Goal: Information Seeking & Learning: Check status

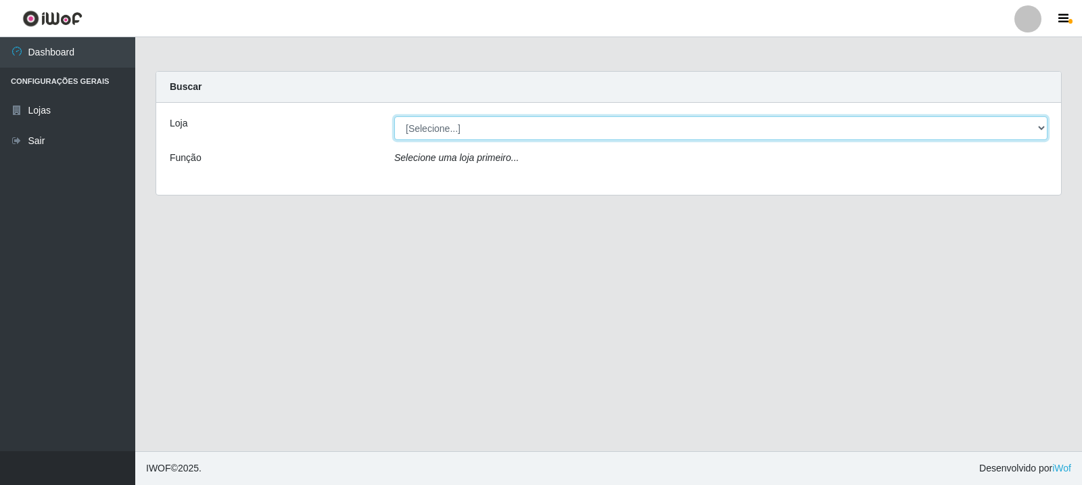
click at [538, 137] on select "[Selecione...] Rede Compras Supermercados - LOJA 3" at bounding box center [720, 128] width 653 height 24
select select "162"
click at [394, 116] on select "[Selecione...] Rede Compras Supermercados - LOJA 3" at bounding box center [720, 128] width 653 height 24
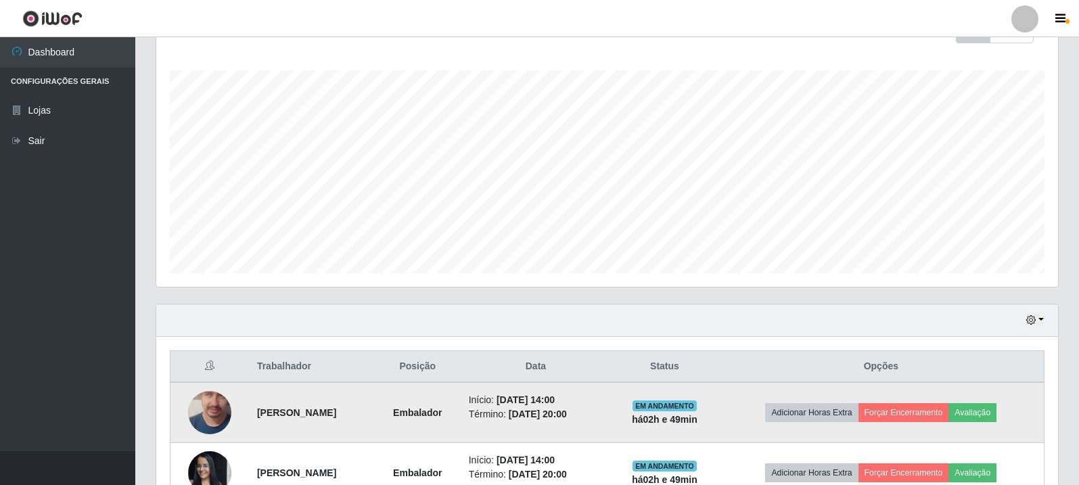
scroll to position [293, 0]
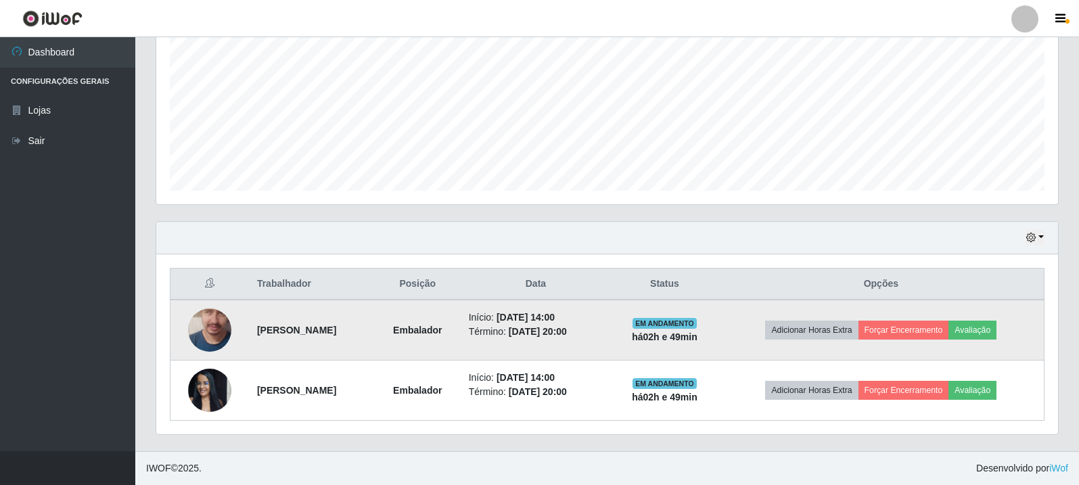
click at [665, 340] on strong "há 02 h e 49 min" at bounding box center [665, 336] width 66 height 11
click at [461, 347] on td "Embalador" at bounding box center [418, 330] width 86 height 61
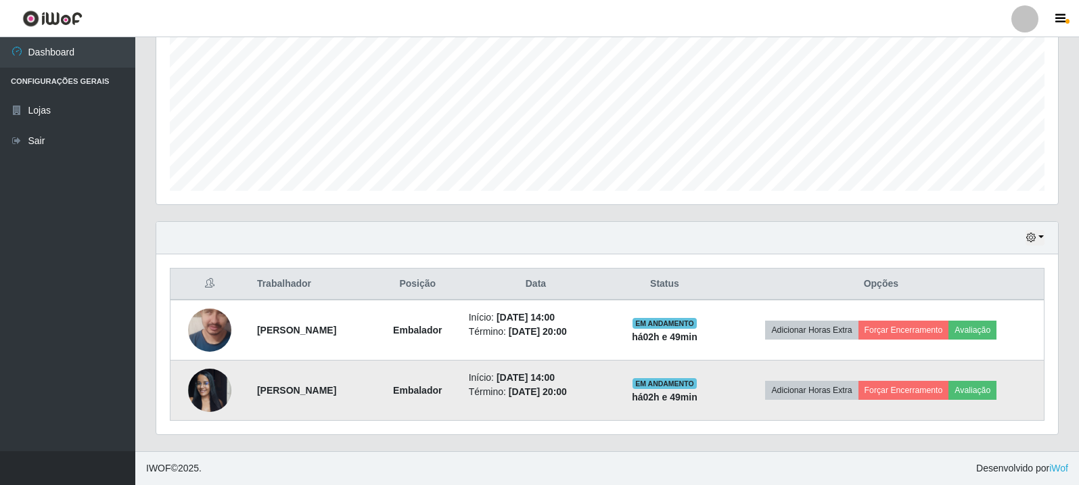
click at [423, 403] on td "Embalador" at bounding box center [418, 391] width 86 height 60
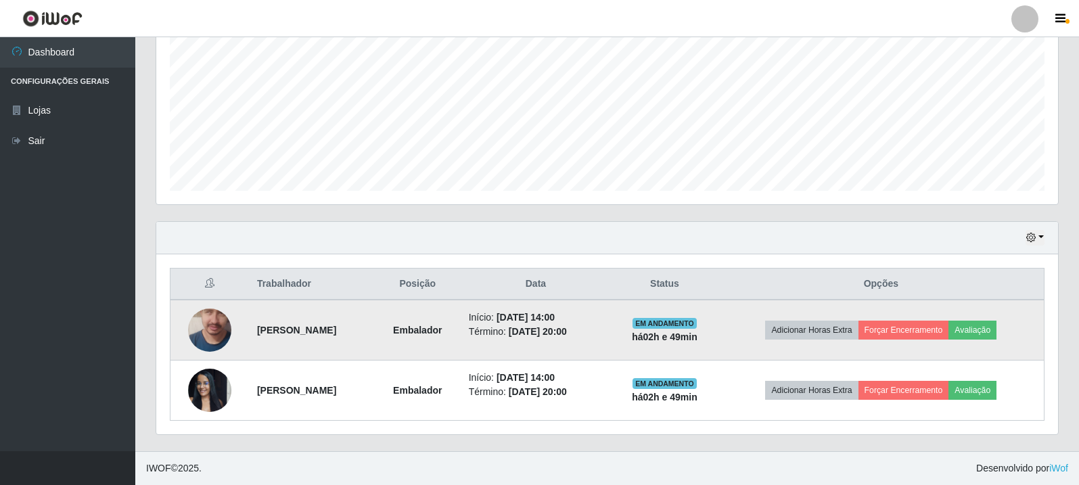
click at [375, 328] on td "[PERSON_NAME]" at bounding box center [312, 330] width 126 height 61
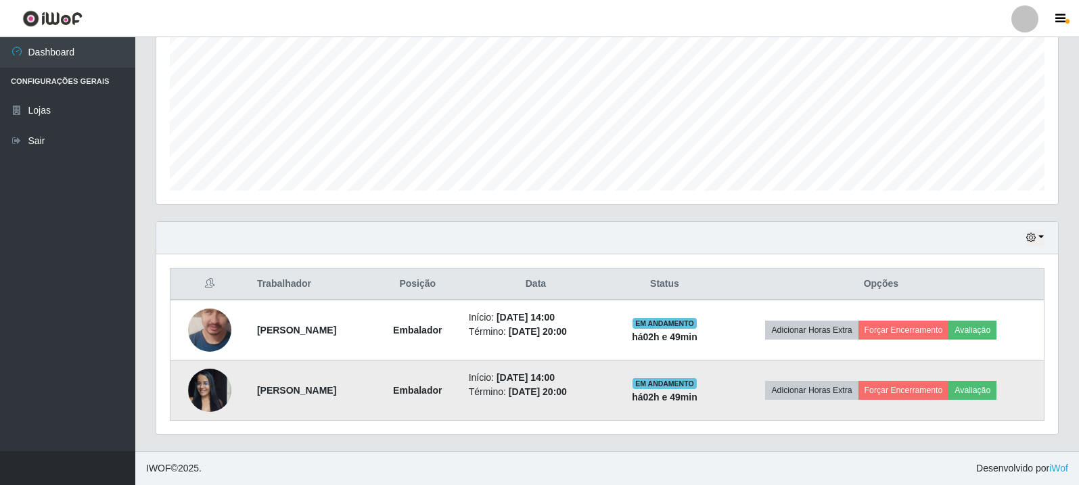
click at [375, 384] on td "[PERSON_NAME]" at bounding box center [312, 391] width 126 height 60
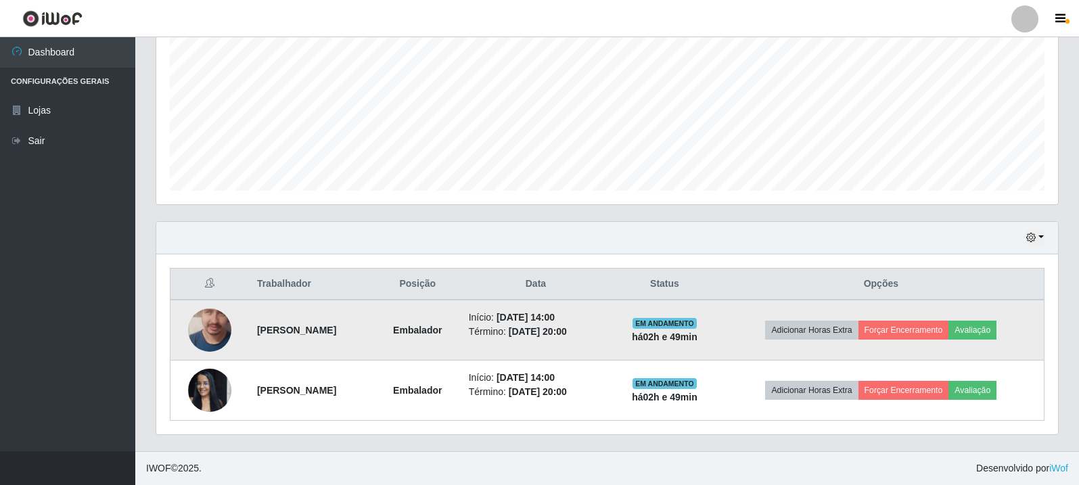
click at [405, 326] on td "Embalador" at bounding box center [418, 330] width 86 height 61
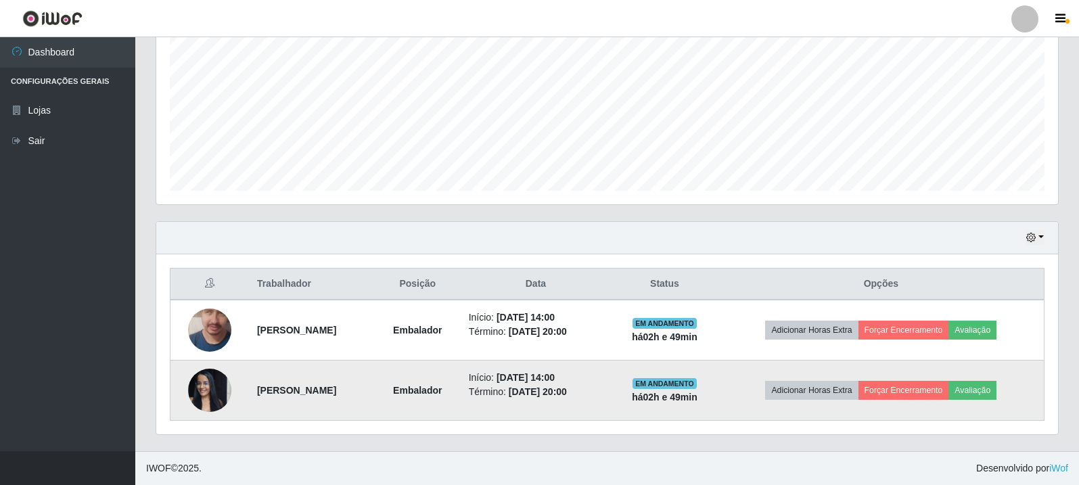
click at [375, 371] on td "[PERSON_NAME]" at bounding box center [312, 391] width 126 height 60
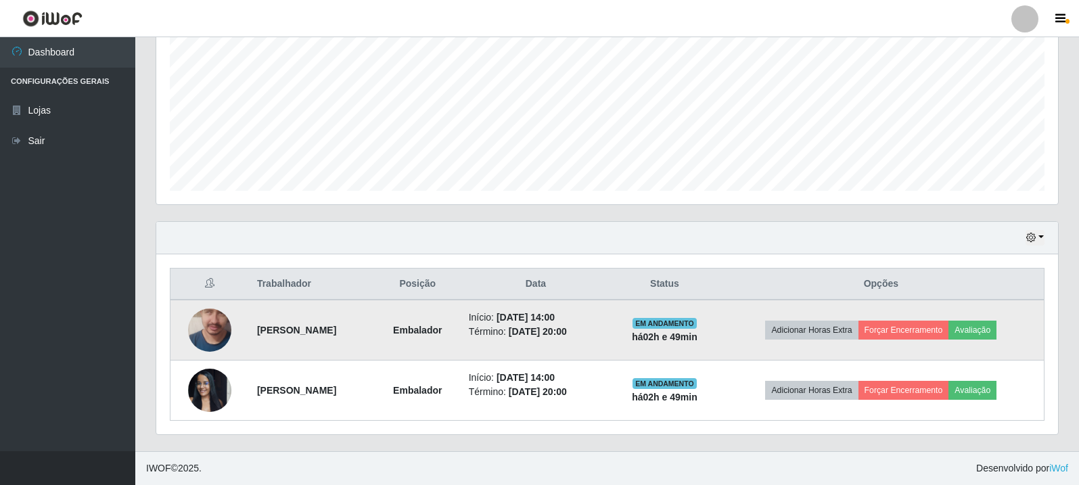
click at [482, 308] on td "Início: [DATE] 14:00 Término: [DATE] 20:00" at bounding box center [536, 330] width 151 height 61
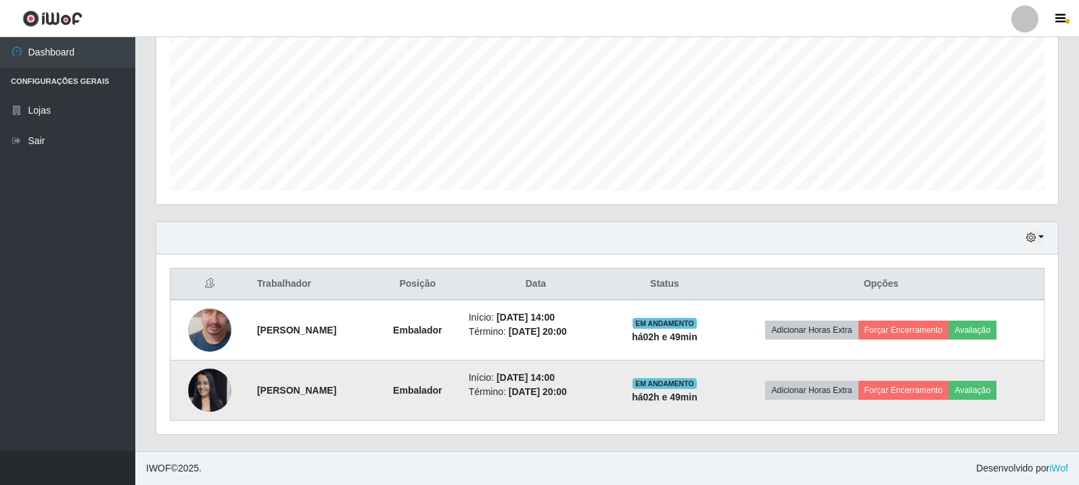
click at [555, 379] on time "[DATE] 14:00" at bounding box center [526, 377] width 58 height 11
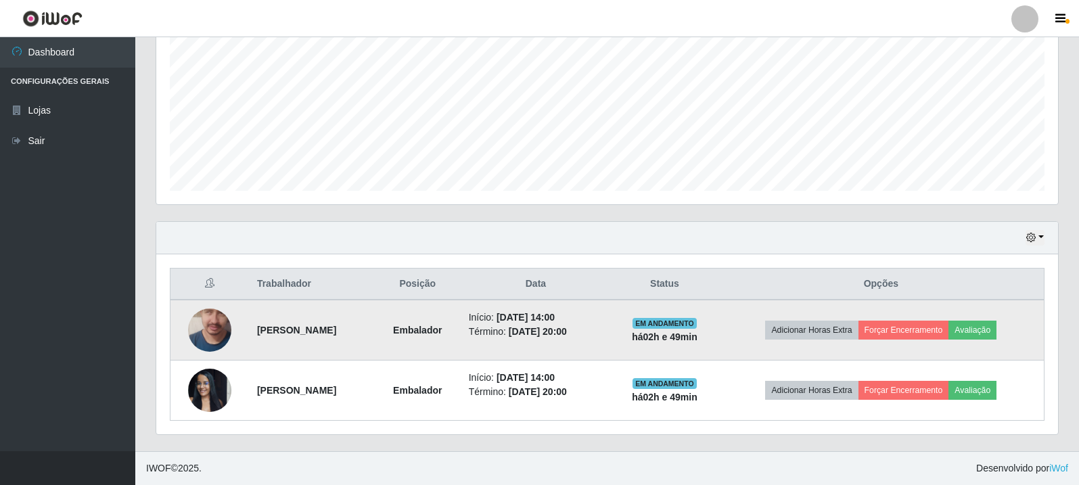
click at [612, 340] on td "Início: [DATE] 14:00 Término: [DATE] 20:00" at bounding box center [536, 330] width 151 height 61
